Goal: Information Seeking & Learning: Compare options

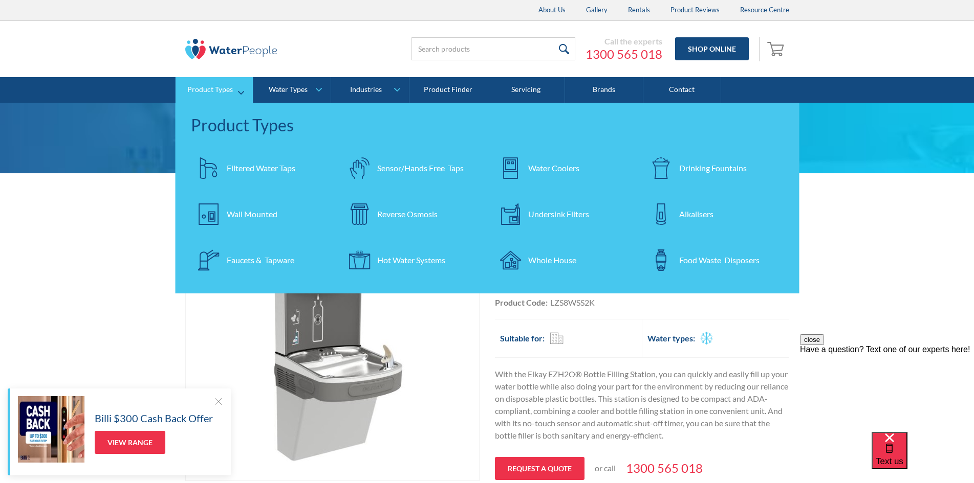
click at [717, 164] on div "Drinking Fountains" at bounding box center [713, 168] width 68 height 12
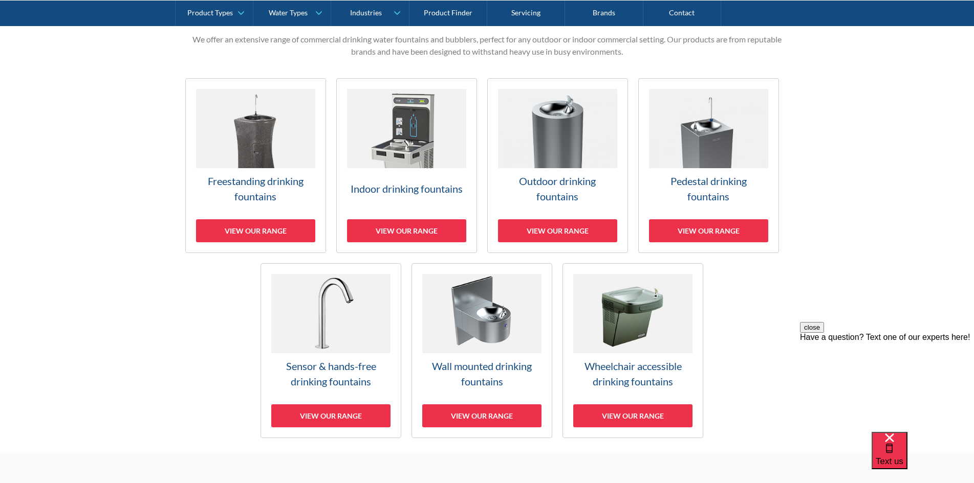
scroll to position [256, 0]
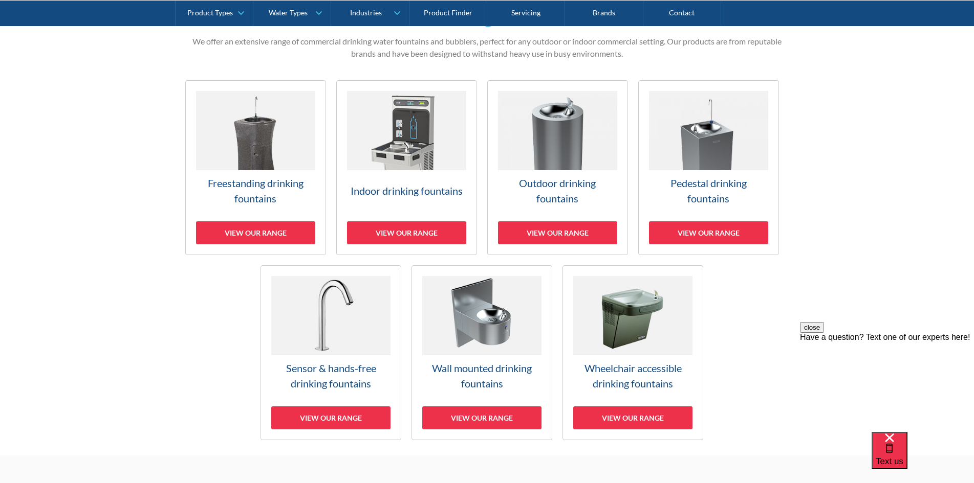
click at [402, 131] on img at bounding box center [406, 130] width 119 height 79
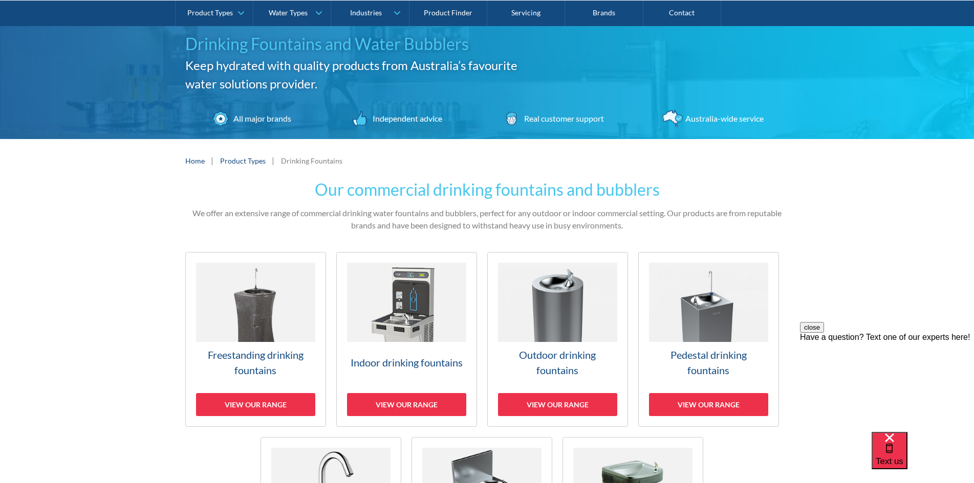
scroll to position [102, 0]
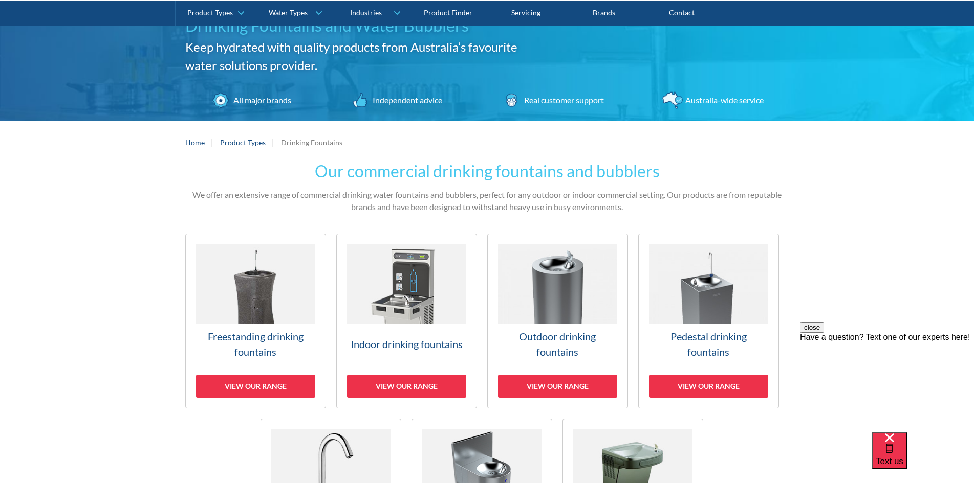
click at [258, 297] on img at bounding box center [255, 284] width 119 height 79
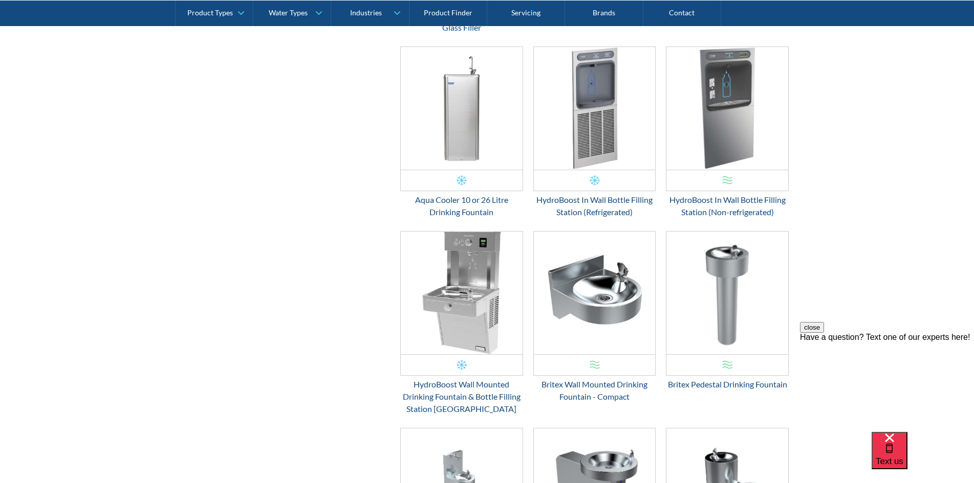
scroll to position [635, 0]
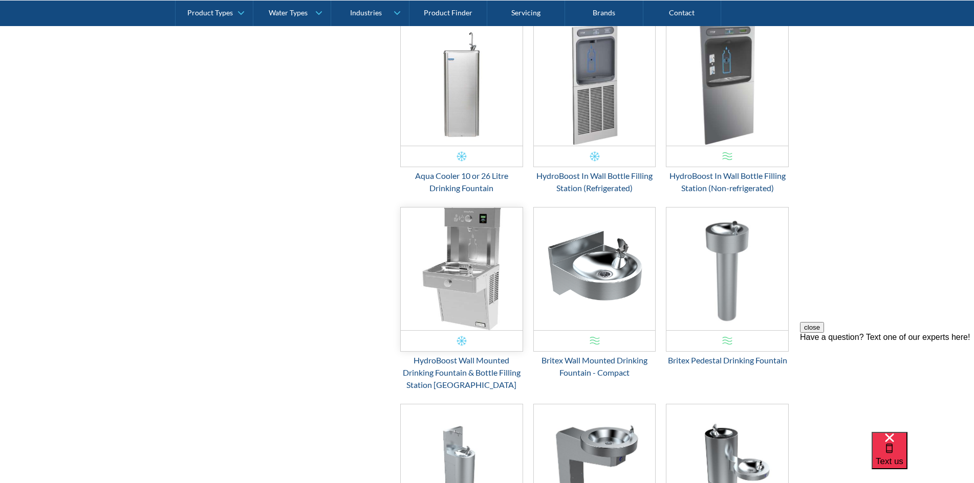
click at [460, 278] on img "Email Form 3" at bounding box center [462, 269] width 122 height 123
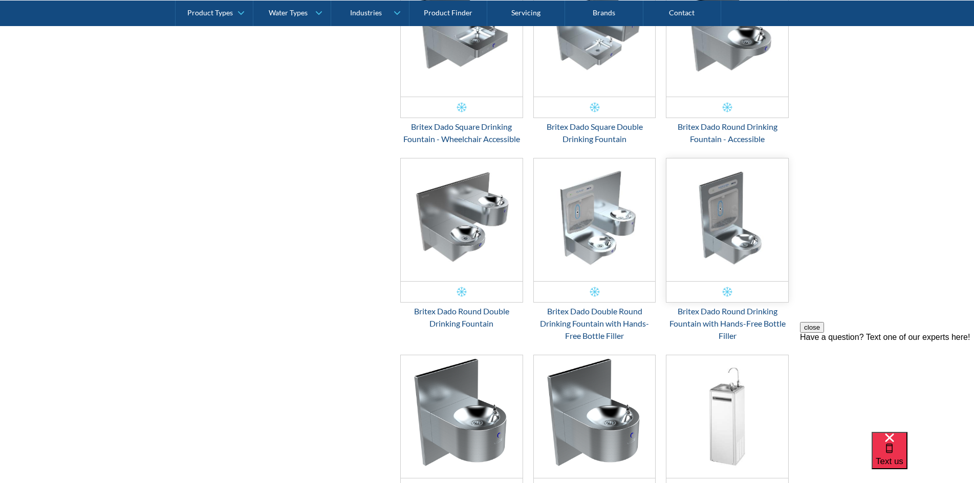
scroll to position [1453, 0]
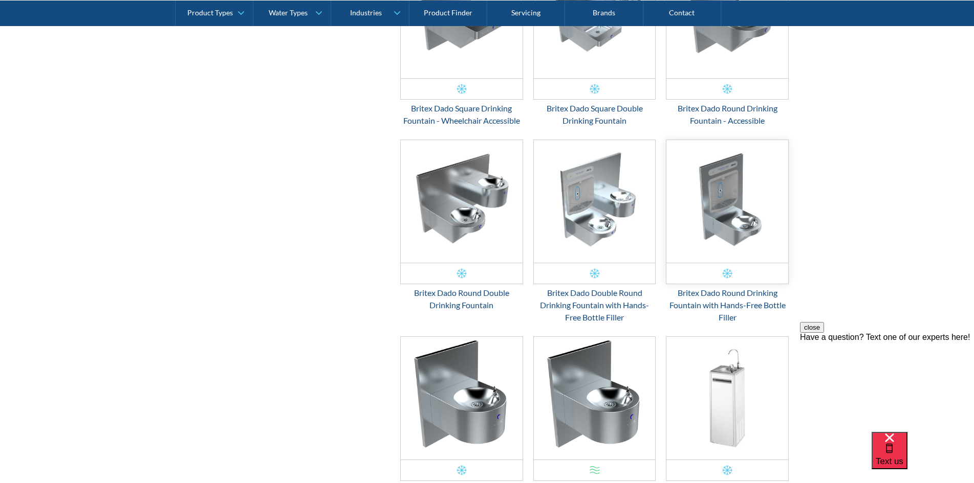
click at [730, 231] on img "Email Form 3" at bounding box center [727, 201] width 122 height 123
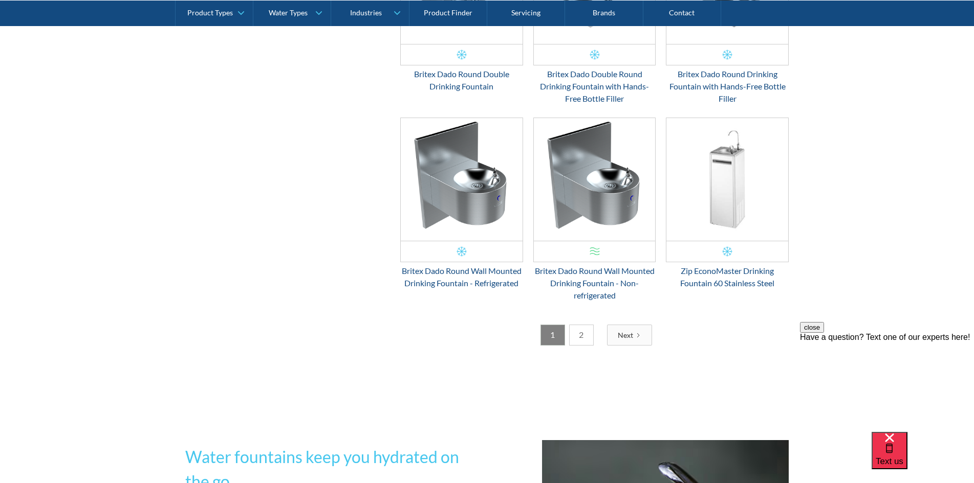
scroll to position [1790, 0]
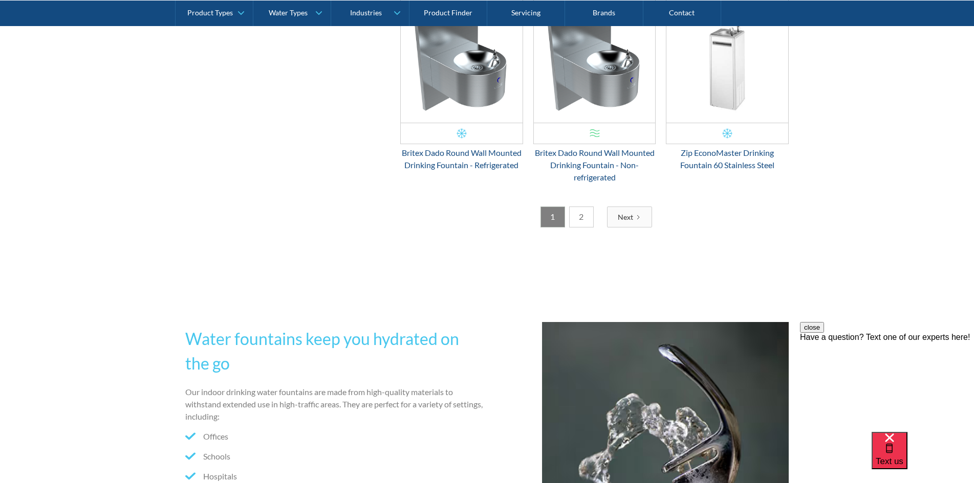
click at [626, 221] on div "Next" at bounding box center [624, 217] width 15 height 11
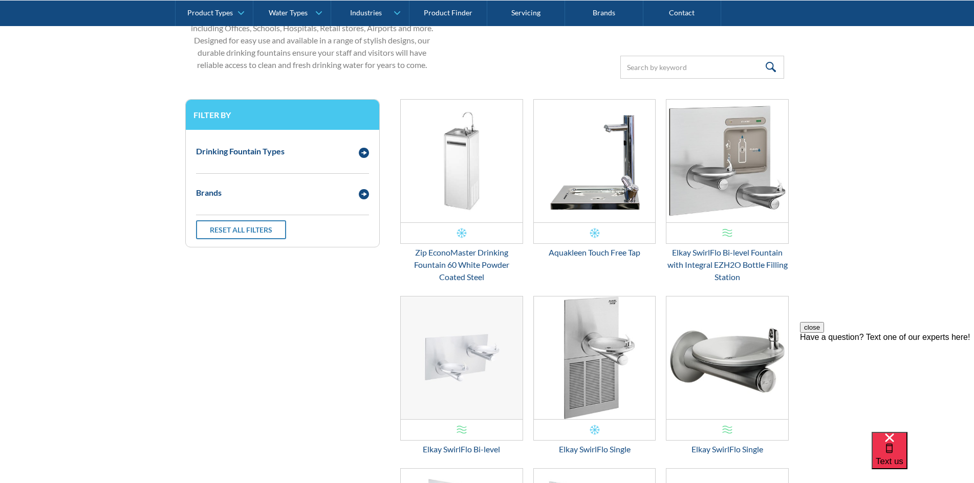
scroll to position [379, 0]
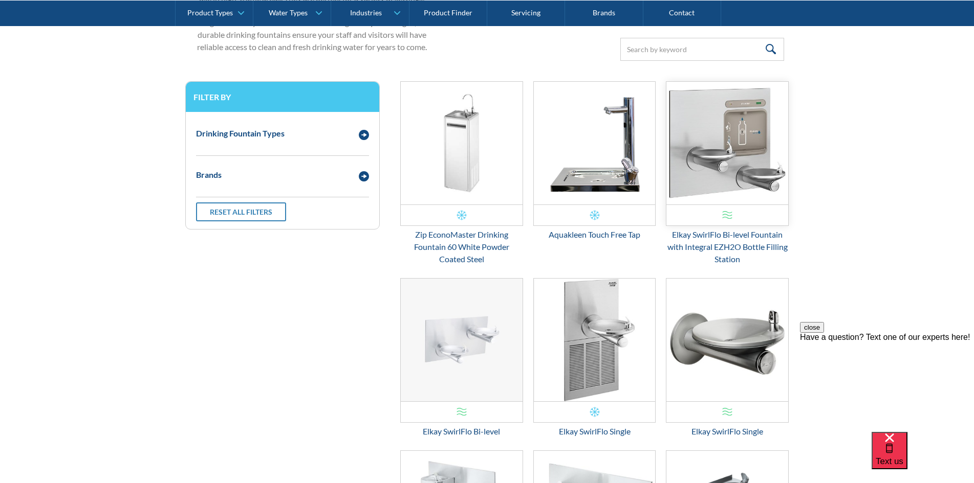
click at [743, 165] on img "Email Form 3" at bounding box center [727, 143] width 122 height 123
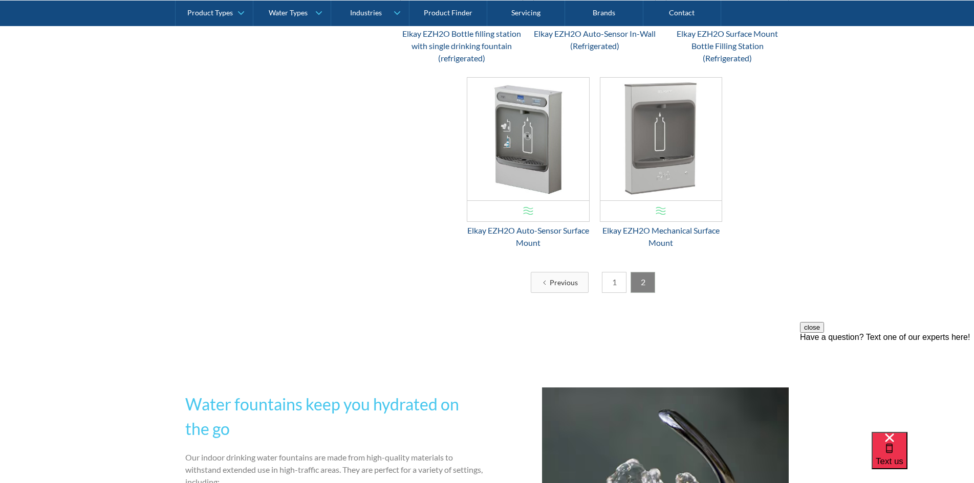
scroll to position [1505, 0]
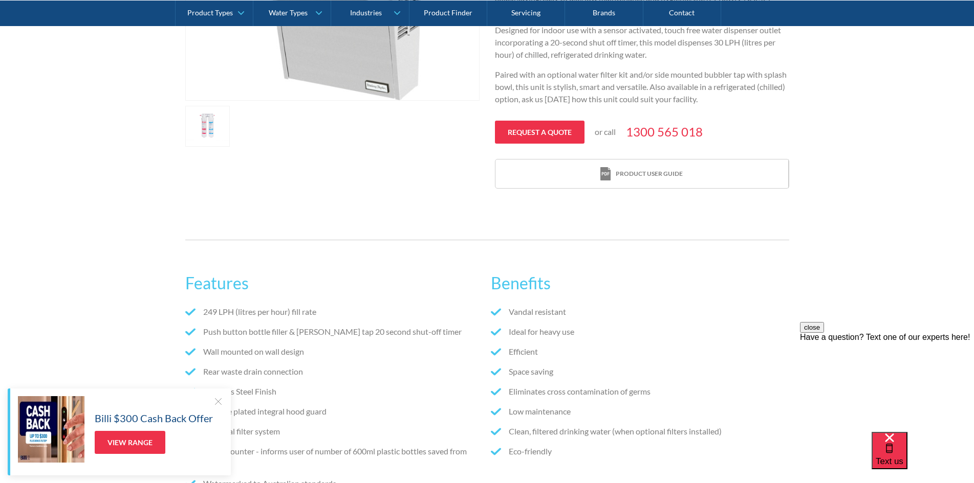
scroll to position [460, 0]
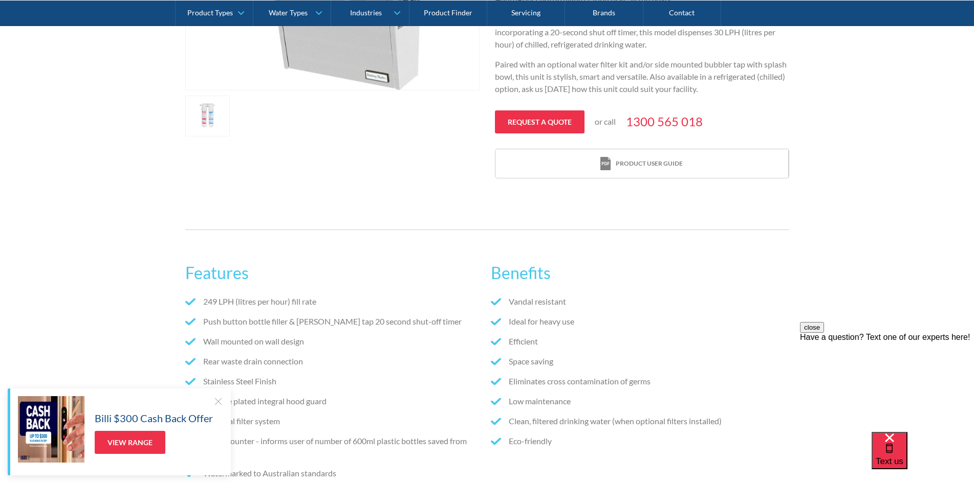
click at [218, 403] on div at bounding box center [218, 401] width 10 height 10
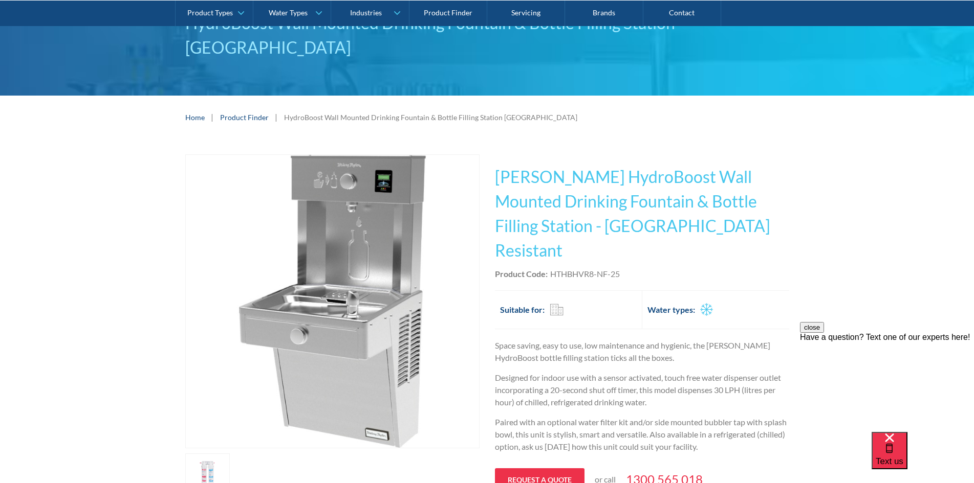
scroll to position [0, 0]
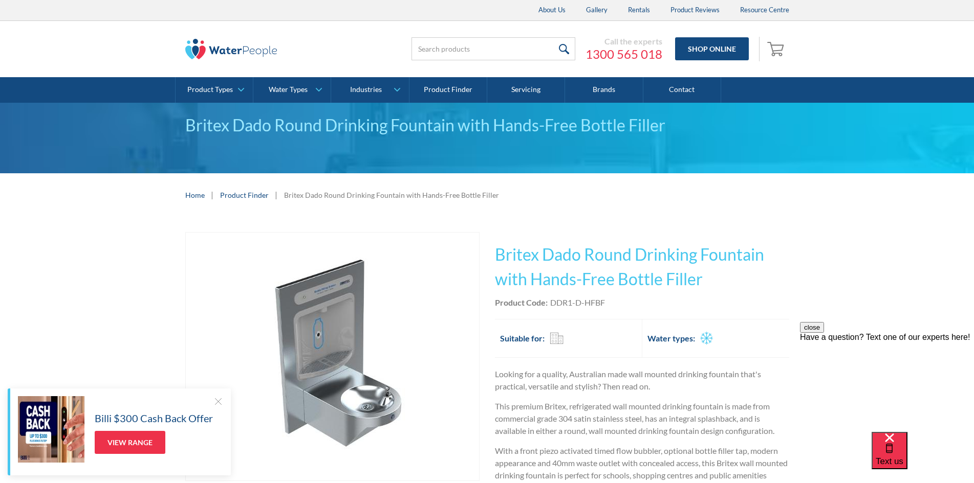
scroll to position [51, 0]
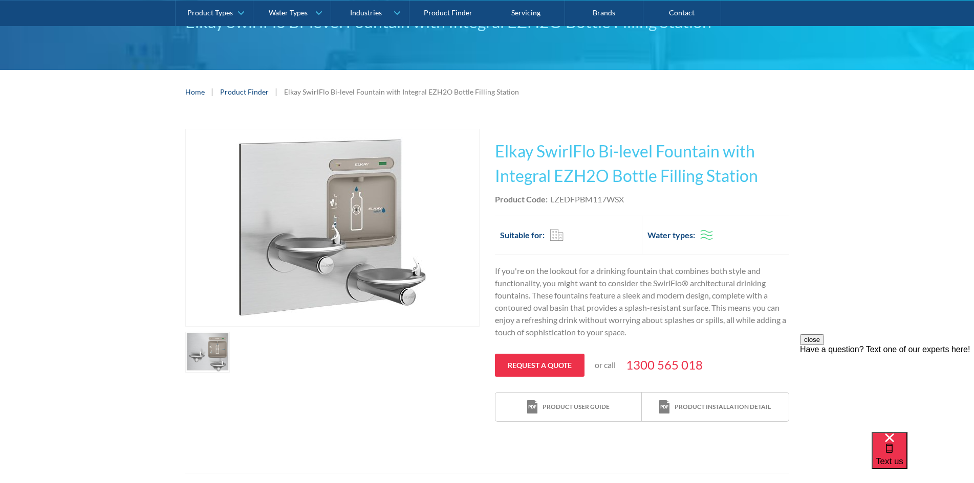
scroll to position [102, 0]
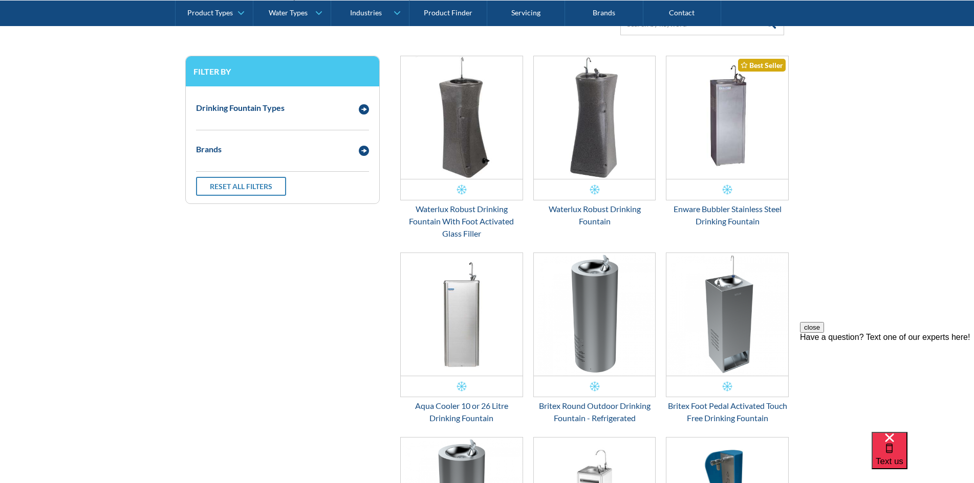
scroll to position [430, 0]
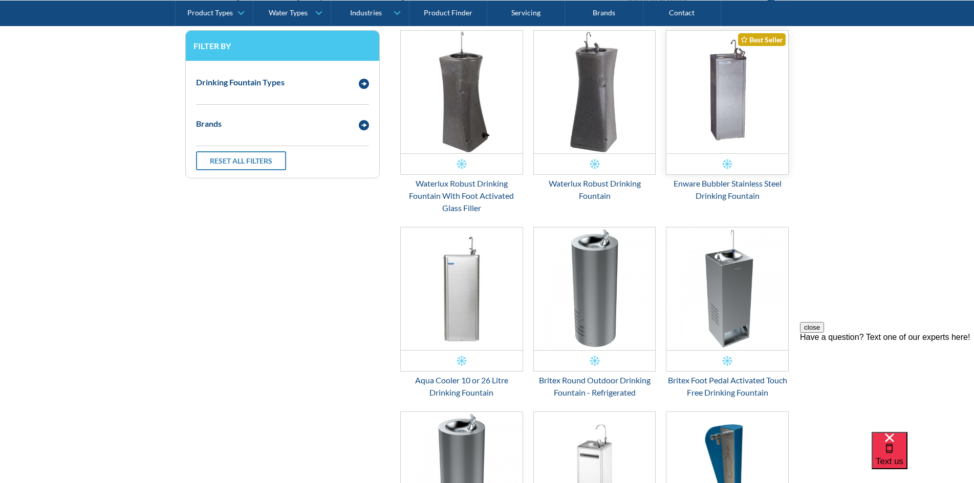
click at [695, 98] on img "Email Form 3" at bounding box center [727, 92] width 122 height 123
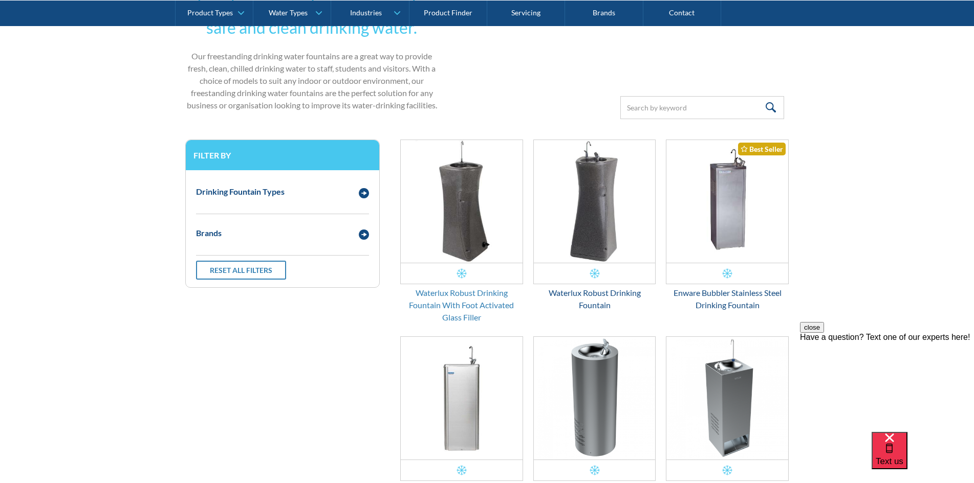
scroll to position [72, 0]
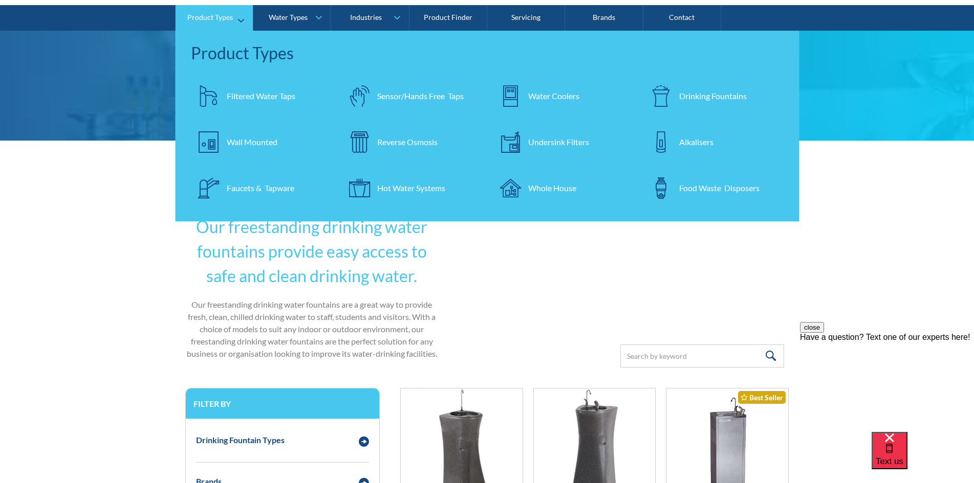
click at [687, 93] on div "Drinking Fountains" at bounding box center [713, 96] width 68 height 12
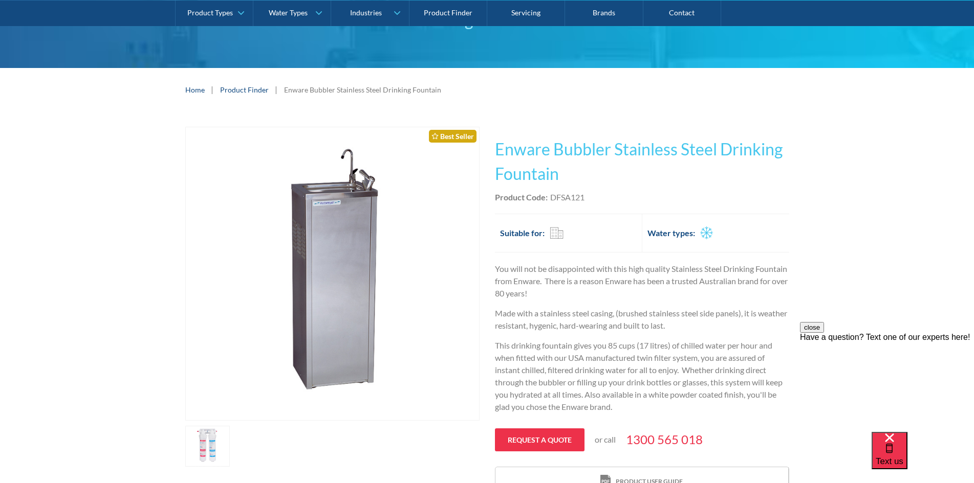
scroll to position [153, 0]
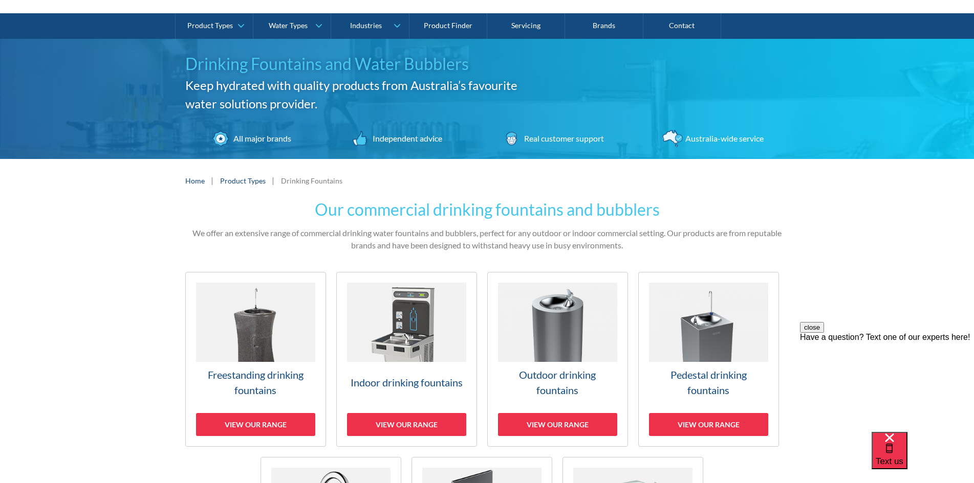
scroll to position [51, 0]
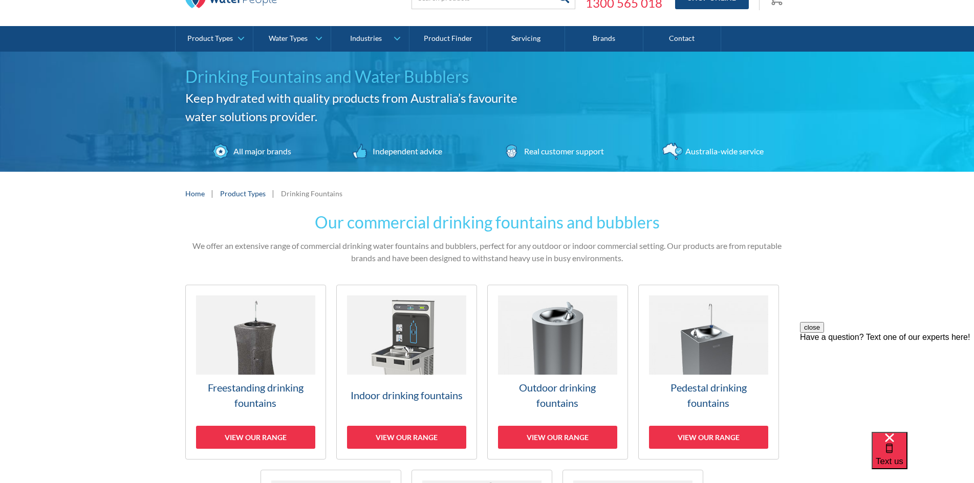
click at [569, 380] on h3 "Outdoor drinking fountains" at bounding box center [557, 395] width 119 height 31
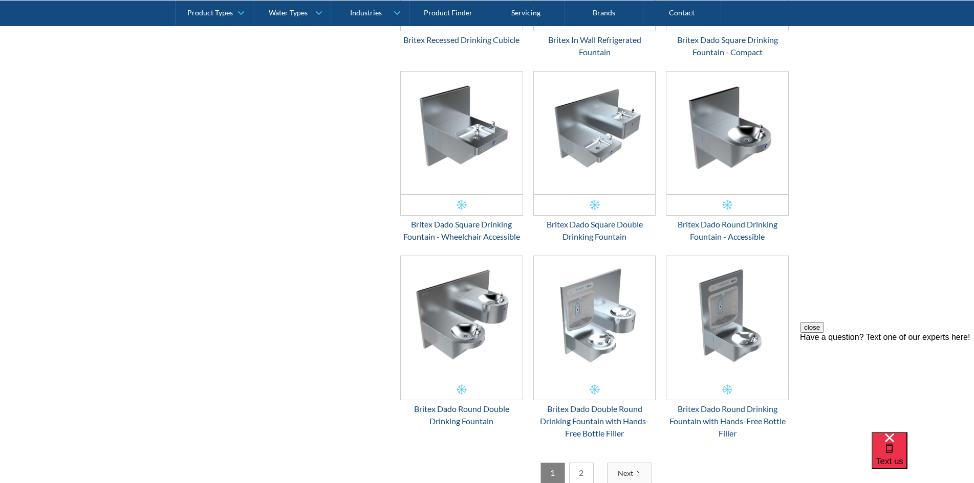
scroll to position [1709, 0]
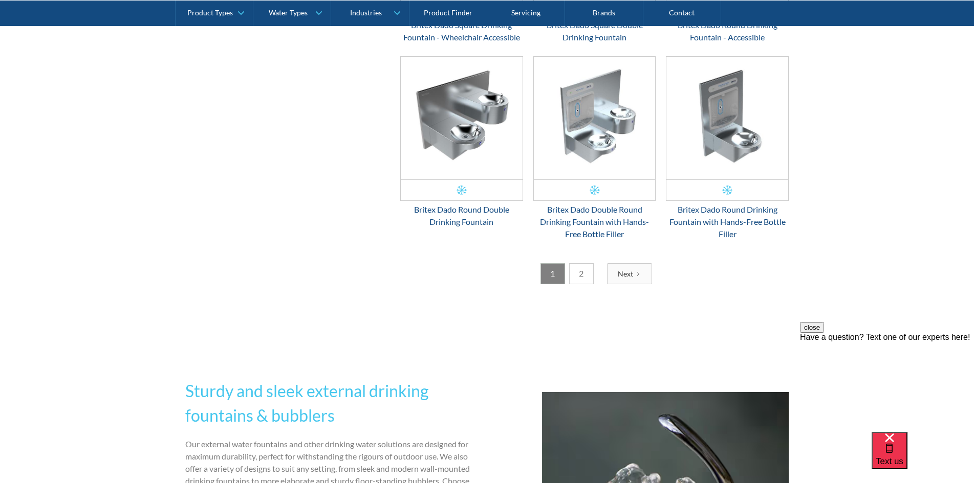
click at [631, 271] on div "Next" at bounding box center [624, 274] width 15 height 11
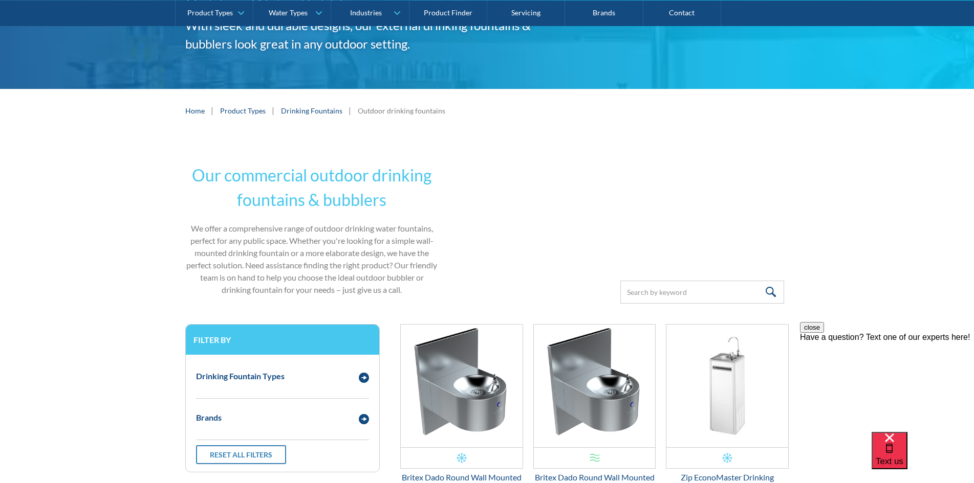
scroll to position [153, 0]
